Goal: Task Accomplishment & Management: Use online tool/utility

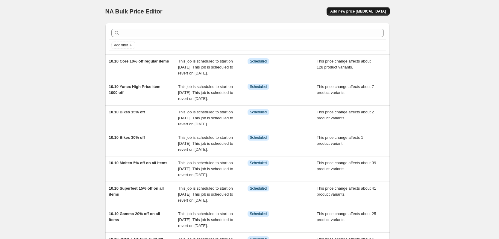
click at [376, 13] on span "Add new price [MEDICAL_DATA]" at bounding box center [358, 11] width 56 height 5
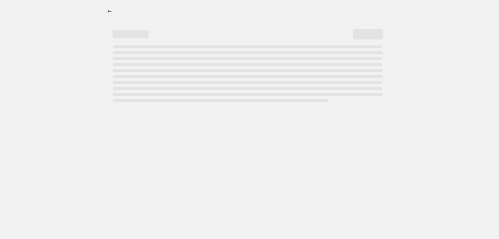
select select "percentage"
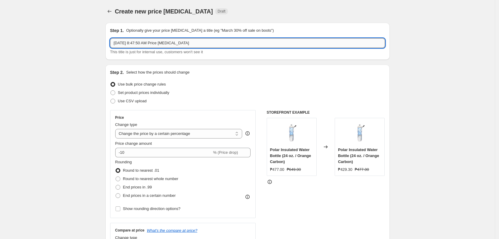
click at [143, 42] on input "[DATE] 8:47:50 AM Price [MEDICAL_DATA]" at bounding box center [247, 43] width 275 height 10
type input "10.10 Puma 10% off"
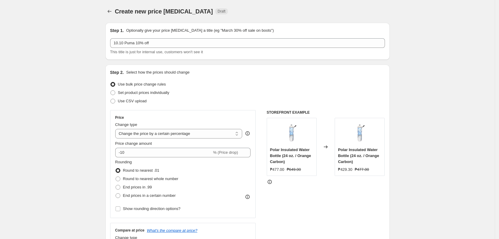
click at [156, 129] on div "Change type Change the price to a certain amount Change the price by a certain …" at bounding box center [178, 130] width 127 height 17
click at [156, 135] on select "Change the price to a certain amount Change the price by a certain amount Chang…" at bounding box center [178, 134] width 127 height 10
select select "pcap"
click at [117, 129] on select "Change the price to a certain amount Change the price by a certain amount Chang…" at bounding box center [178, 134] width 127 height 10
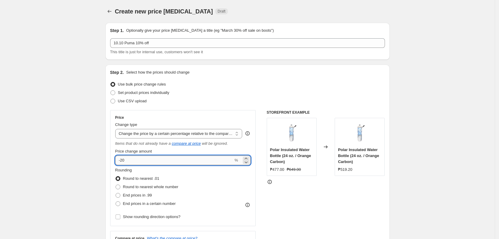
click at [166, 162] on input "-20" at bounding box center [174, 161] width 118 height 10
type input "-2"
type input "-10"
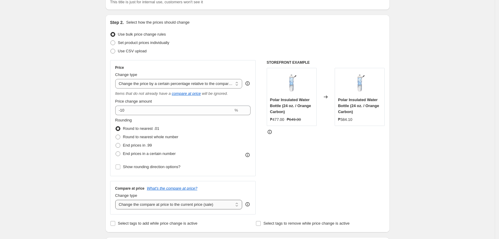
scroll to position [112, 0]
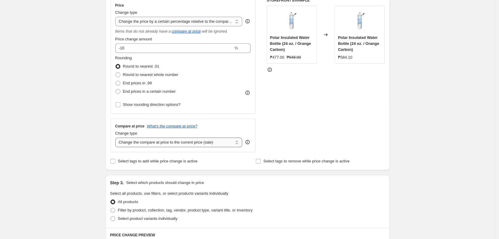
drag, startPoint x: 159, startPoint y: 138, endPoint x: 160, endPoint y: 142, distance: 3.5
click at [159, 138] on select "Change the compare at price to the current price (sale) Change the compare at p…" at bounding box center [178, 143] width 127 height 10
select select "pp"
click at [117, 138] on select "Change the compare at price to the current price (sale) Change the compare at p…" at bounding box center [178, 143] width 127 height 10
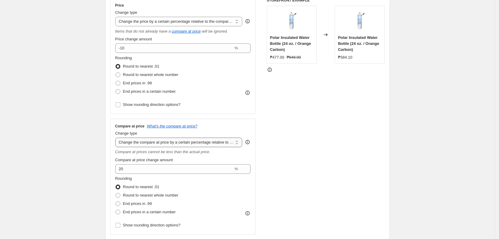
click at [154, 196] on span "Round to nearest whole number" at bounding box center [150, 195] width 55 height 4
click at [116, 193] on input "Round to nearest whole number" at bounding box center [116, 193] width 0 height 0
radio input "true"
click at [172, 141] on select "Change the compare at price to the current price (sale) Change the compare at p…" at bounding box center [178, 143] width 127 height 10
select select "no_change"
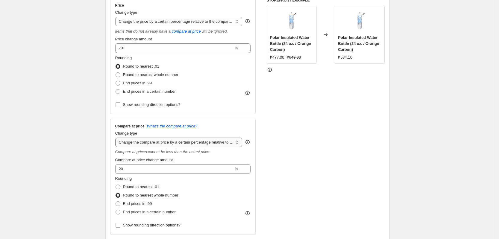
click at [117, 138] on select "Change the compare at price to the current price (sale) Change the compare at p…" at bounding box center [178, 143] width 127 height 10
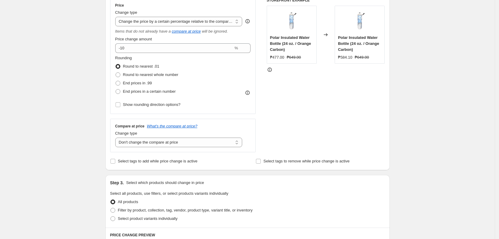
click at [324, 144] on div "STOREFRONT EXAMPLE Polar Insulated Water Bottle (24 oz. / Orange Carbon) ₱477.0…" at bounding box center [326, 75] width 118 height 154
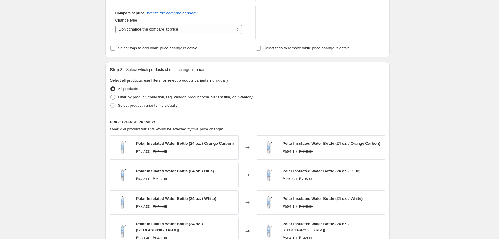
scroll to position [262, 0]
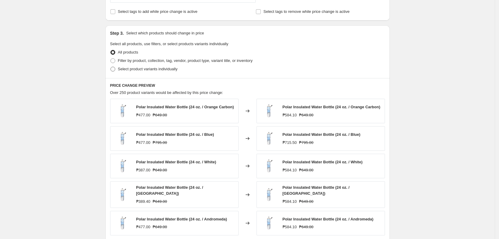
click at [148, 66] on label "Select product variants individually" at bounding box center [143, 69] width 67 height 8
click at [111, 67] on input "Select product variants individually" at bounding box center [110, 67] width 0 height 0
radio input "true"
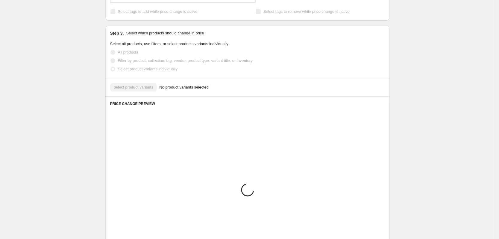
scroll to position [235, 0]
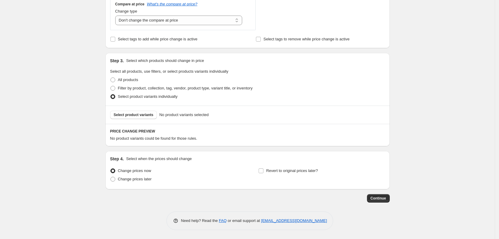
click at [145, 62] on p "Select which products should change in price" at bounding box center [165, 61] width 78 height 6
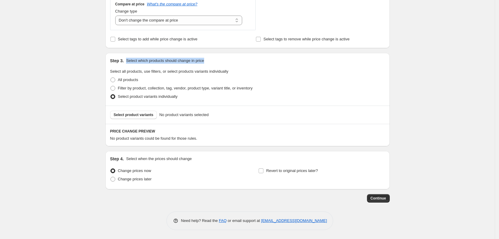
click at [145, 62] on p "Select which products should change in price" at bounding box center [165, 61] width 78 height 6
click at [149, 88] on span "Filter by product, collection, tag, vendor, product type, variant title, or inv…" at bounding box center [185, 88] width 135 height 4
click at [111, 86] on input "Filter by product, collection, tag, vendor, product type, variant title, or inv…" at bounding box center [110, 86] width 0 height 0
radio input "true"
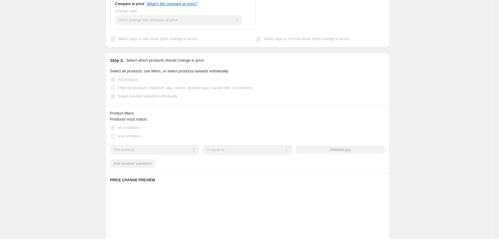
click at [308, 103] on div "Step 3. Select which products should change in price Select all products, use f…" at bounding box center [247, 79] width 284 height 53
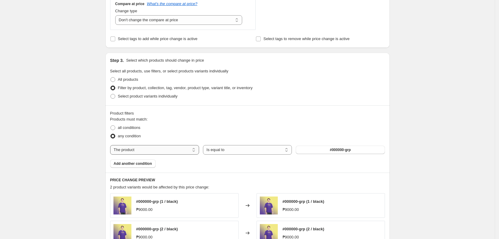
click at [183, 151] on select "The product The product's collection The product's tag The product's vendor The…" at bounding box center [154, 150] width 89 height 10
select select "vendor"
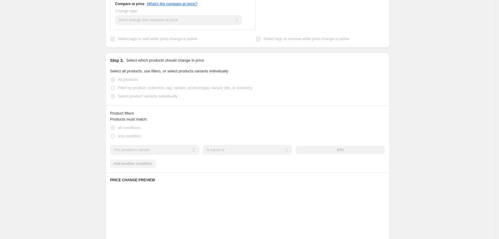
click at [316, 150] on div "2XU" at bounding box center [340, 150] width 89 height 8
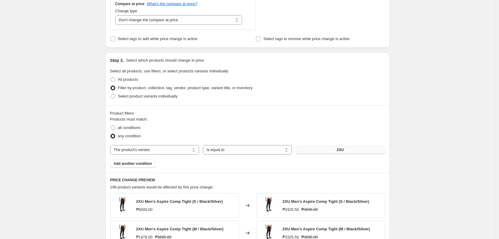
click at [324, 154] on button "2XU" at bounding box center [340, 150] width 89 height 8
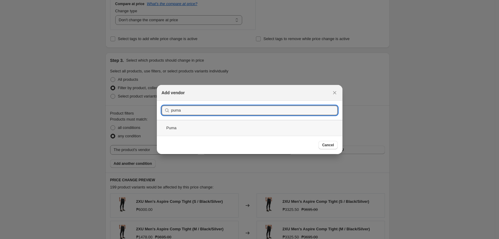
type input "puma"
click at [182, 124] on div "Puma" at bounding box center [250, 128] width 186 height 16
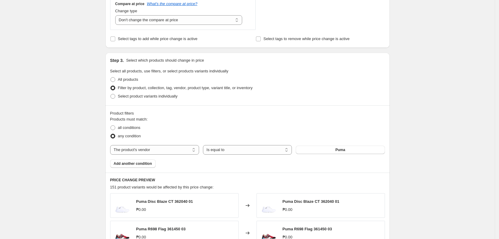
click at [409, 154] on div "Create new price [MEDICAL_DATA]. This page is ready Create new price [MEDICAL_D…" at bounding box center [247, 103] width 495 height 677
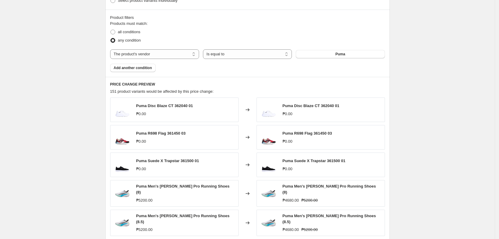
scroll to position [435, 0]
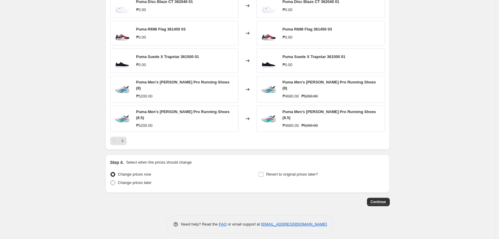
click at [136, 182] on span "Change prices later" at bounding box center [135, 183] width 34 height 6
click at [111, 181] on input "Change prices later" at bounding box center [110, 181] width 0 height 0
radio input "true"
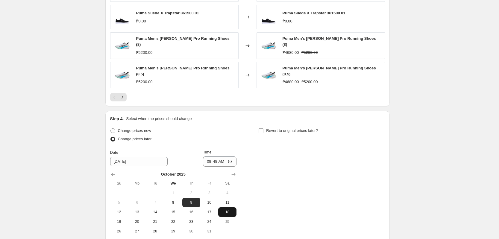
scroll to position [510, 0]
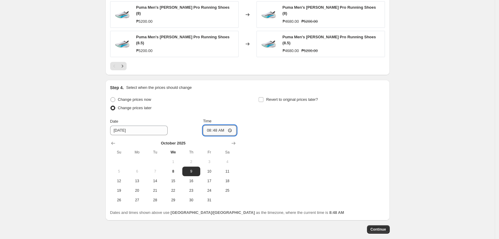
click at [209, 128] on input "08:48" at bounding box center [220, 130] width 34 height 10
type input "00:00"
drag, startPoint x: 359, startPoint y: 109, endPoint x: 348, endPoint y: 109, distance: 10.8
click at [354, 110] on div "Revert to original prices later?" at bounding box center [321, 104] width 126 height 18
click at [288, 97] on span "Revert to original prices later?" at bounding box center [292, 99] width 52 height 4
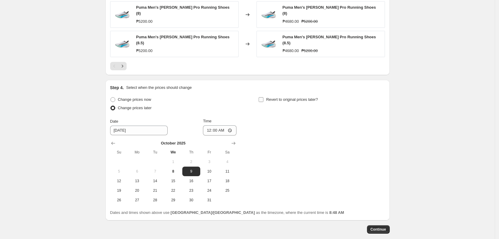
click at [263, 97] on input "Revert to original prices later?" at bounding box center [261, 99] width 5 height 5
checkbox input "true"
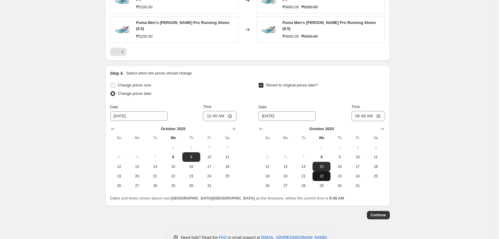
scroll to position [537, 0]
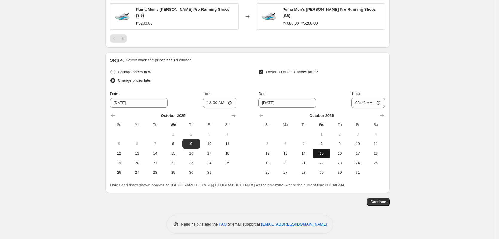
click at [323, 151] on span "15" at bounding box center [321, 153] width 13 height 5
click at [358, 98] on input "08:48" at bounding box center [368, 103] width 34 height 10
type input "23:59"
drag, startPoint x: 498, startPoint y: 101, endPoint x: 480, endPoint y: 103, distance: 18.6
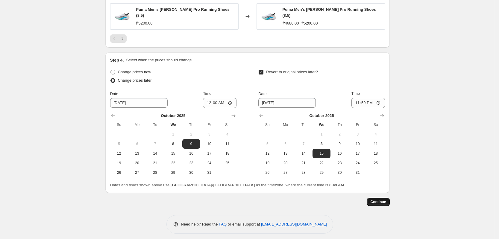
click at [383, 200] on span "Continue" at bounding box center [379, 202] width 16 height 5
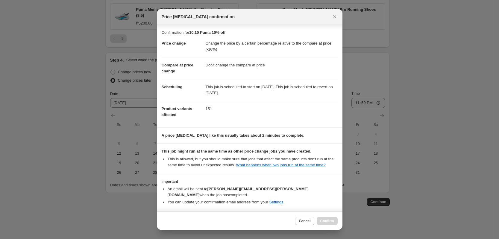
scroll to position [18, 0]
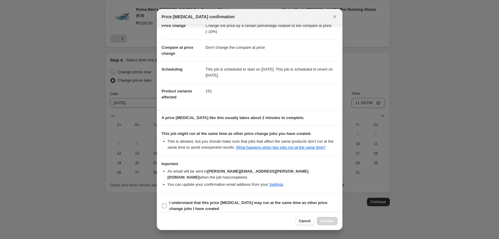
click at [231, 201] on b "I understand that this price [MEDICAL_DATA] may run at the same time as other p…" at bounding box center [248, 206] width 158 height 10
click at [167, 204] on input "I understand that this price [MEDICAL_DATA] may run at the same time as other p…" at bounding box center [164, 206] width 5 height 5
checkbox input "true"
click at [326, 222] on span "Confirm" at bounding box center [327, 221] width 14 height 5
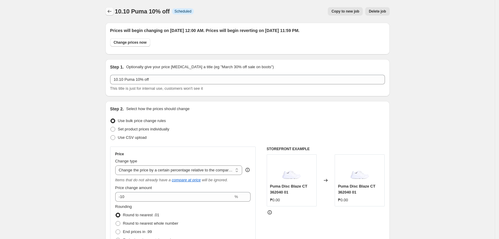
click at [113, 11] on icon "Price change jobs" at bounding box center [110, 11] width 6 height 6
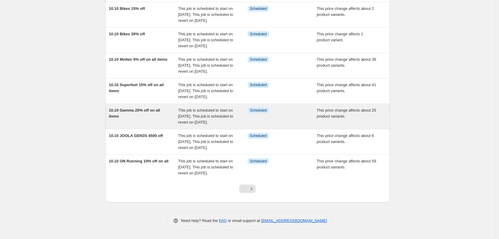
scroll to position [189, 0]
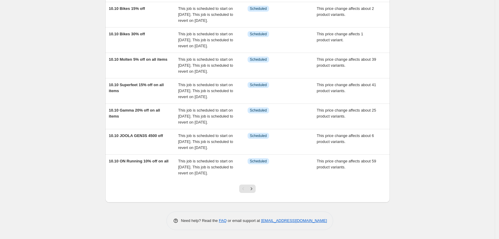
click at [257, 193] on div at bounding box center [247, 191] width 24 height 23
click at [254, 191] on icon "Next" at bounding box center [251, 189] width 6 height 6
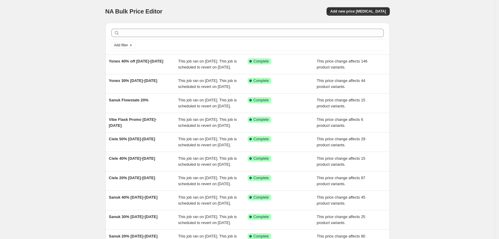
scroll to position [129, 0]
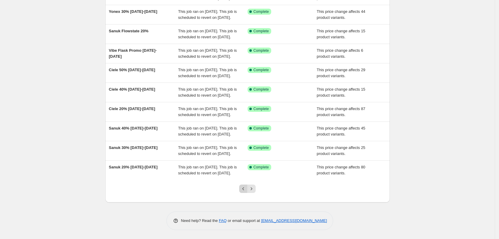
click at [243, 191] on icon "Previous" at bounding box center [243, 189] width 6 height 6
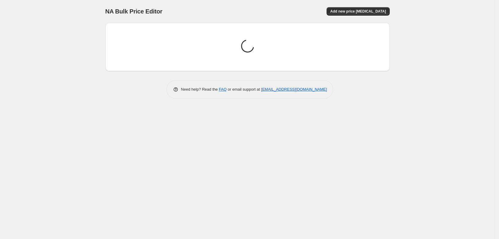
scroll to position [0, 0]
